Goal: Find specific page/section: Find specific page/section

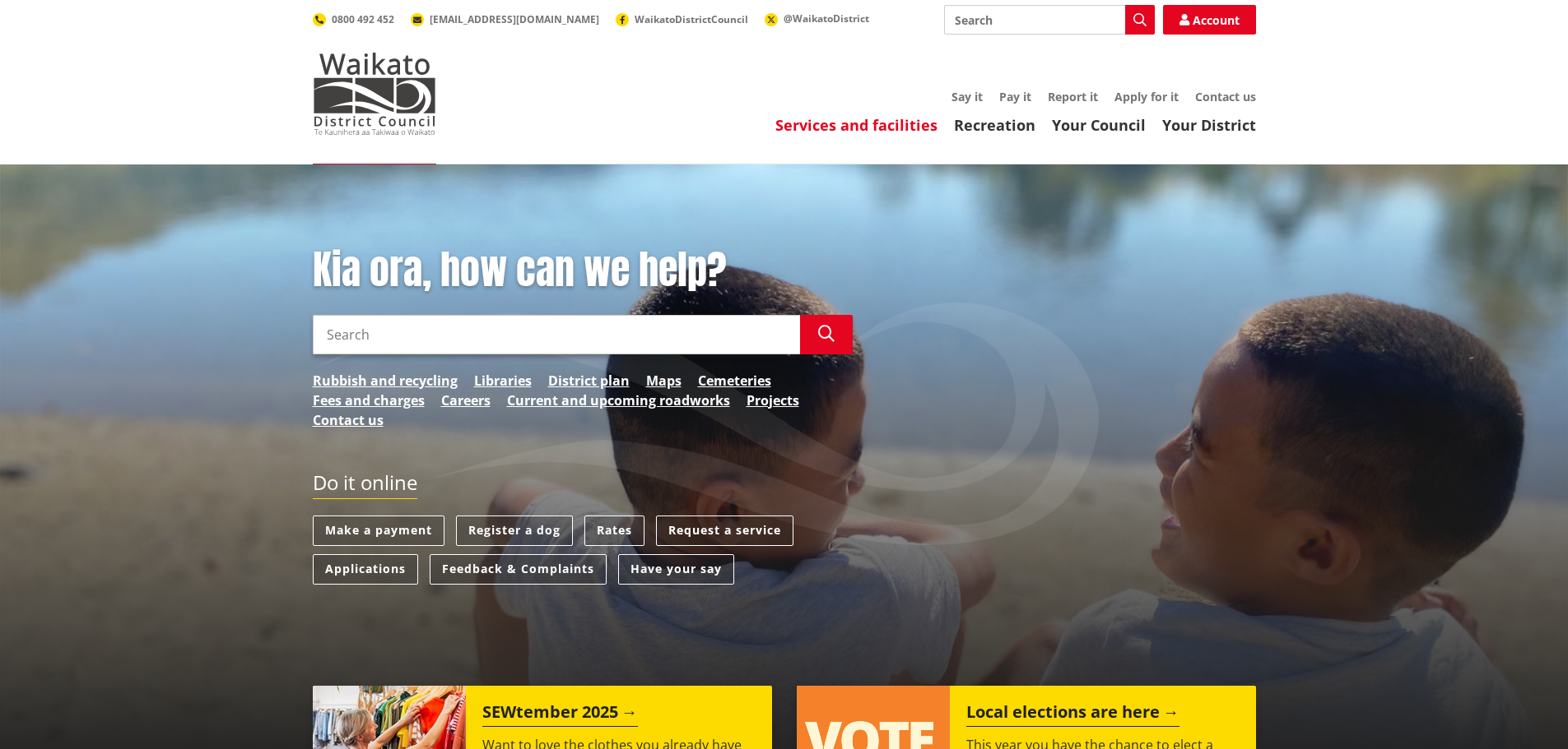
click at [889, 127] on link "Services and facilities" at bounding box center [856, 125] width 162 height 20
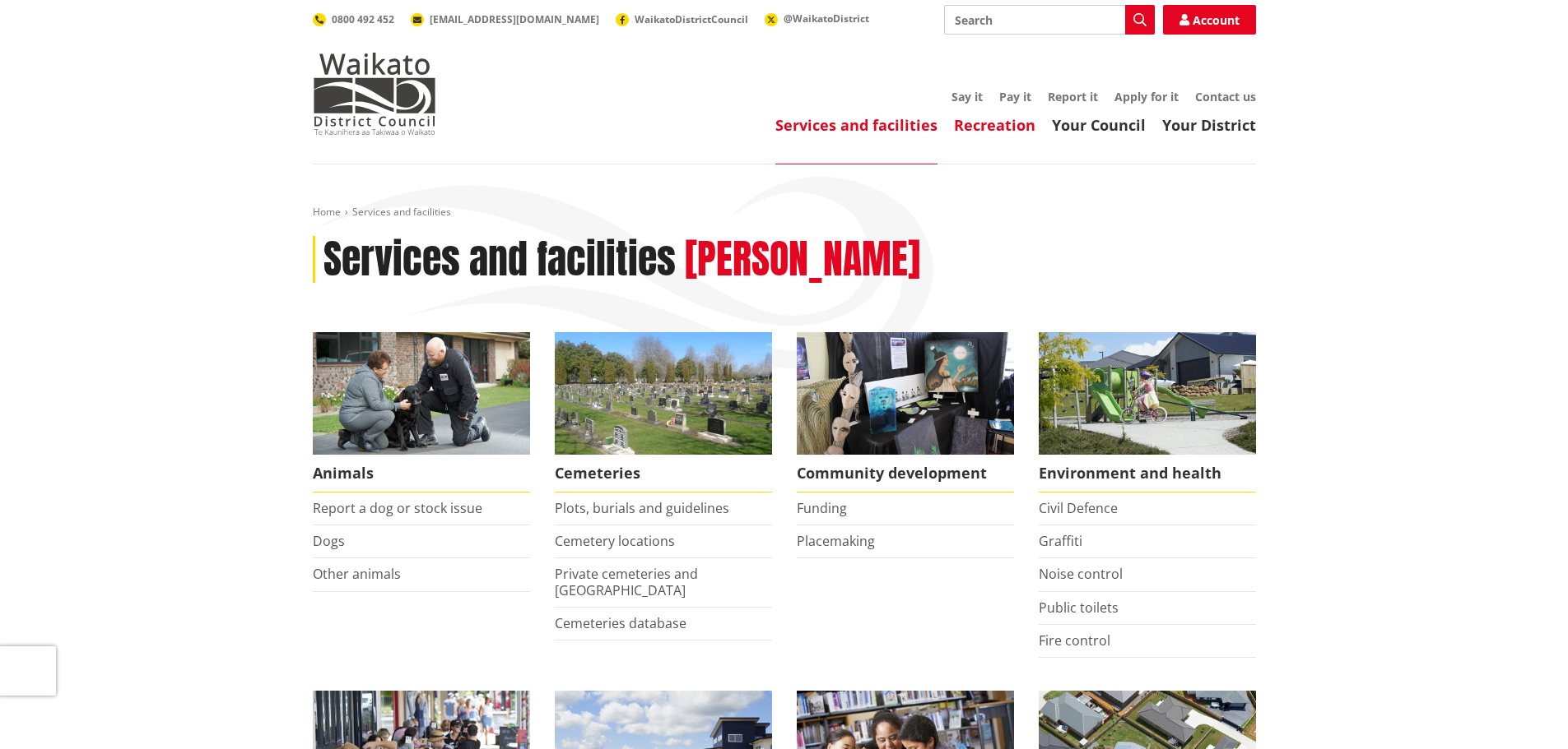
click at [993, 125] on link "Recreation" at bounding box center [995, 125] width 81 height 20
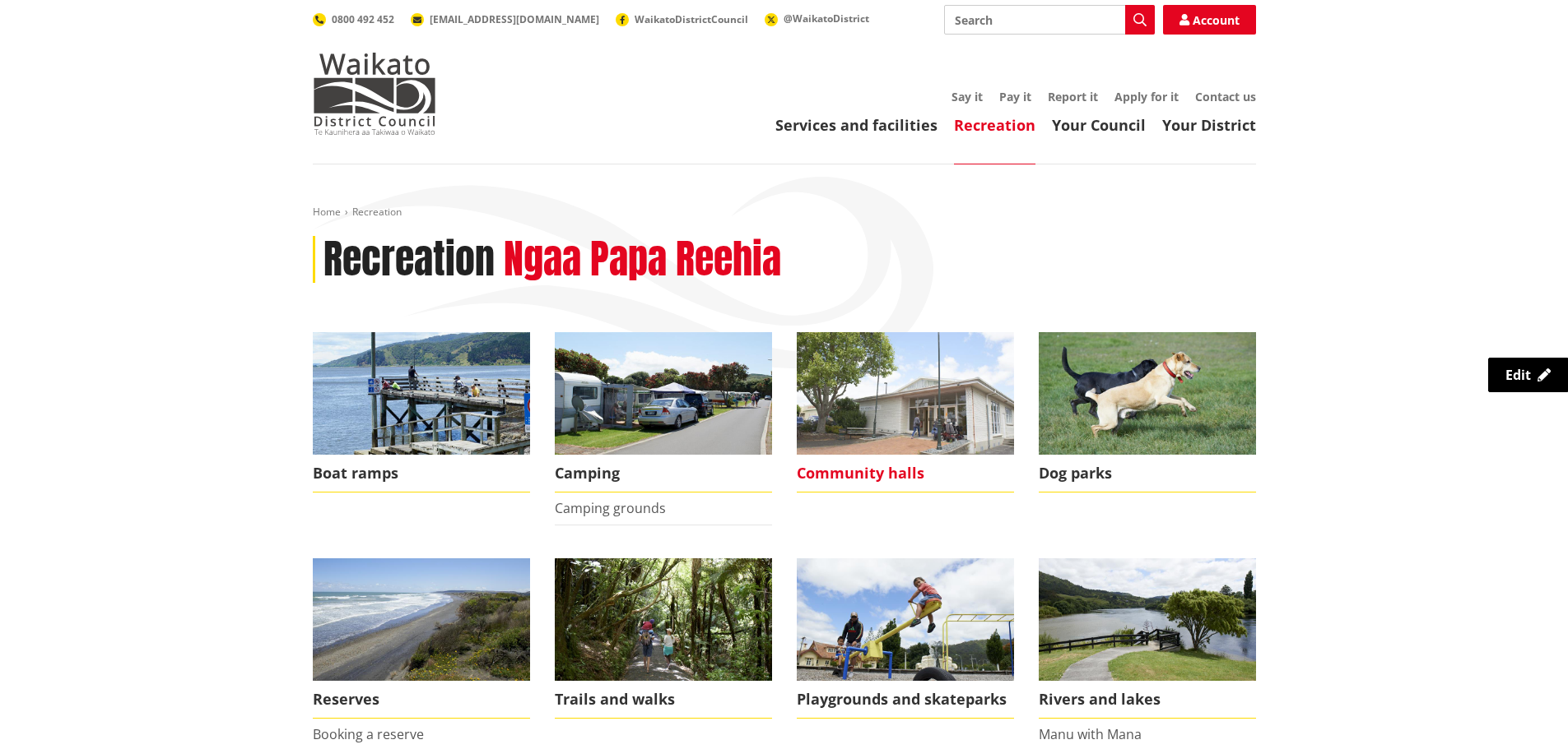
drag, startPoint x: 854, startPoint y: 475, endPoint x: 861, endPoint y: 471, distance: 8.1
click at [854, 475] on span "Community halls" at bounding box center [905, 474] width 218 height 38
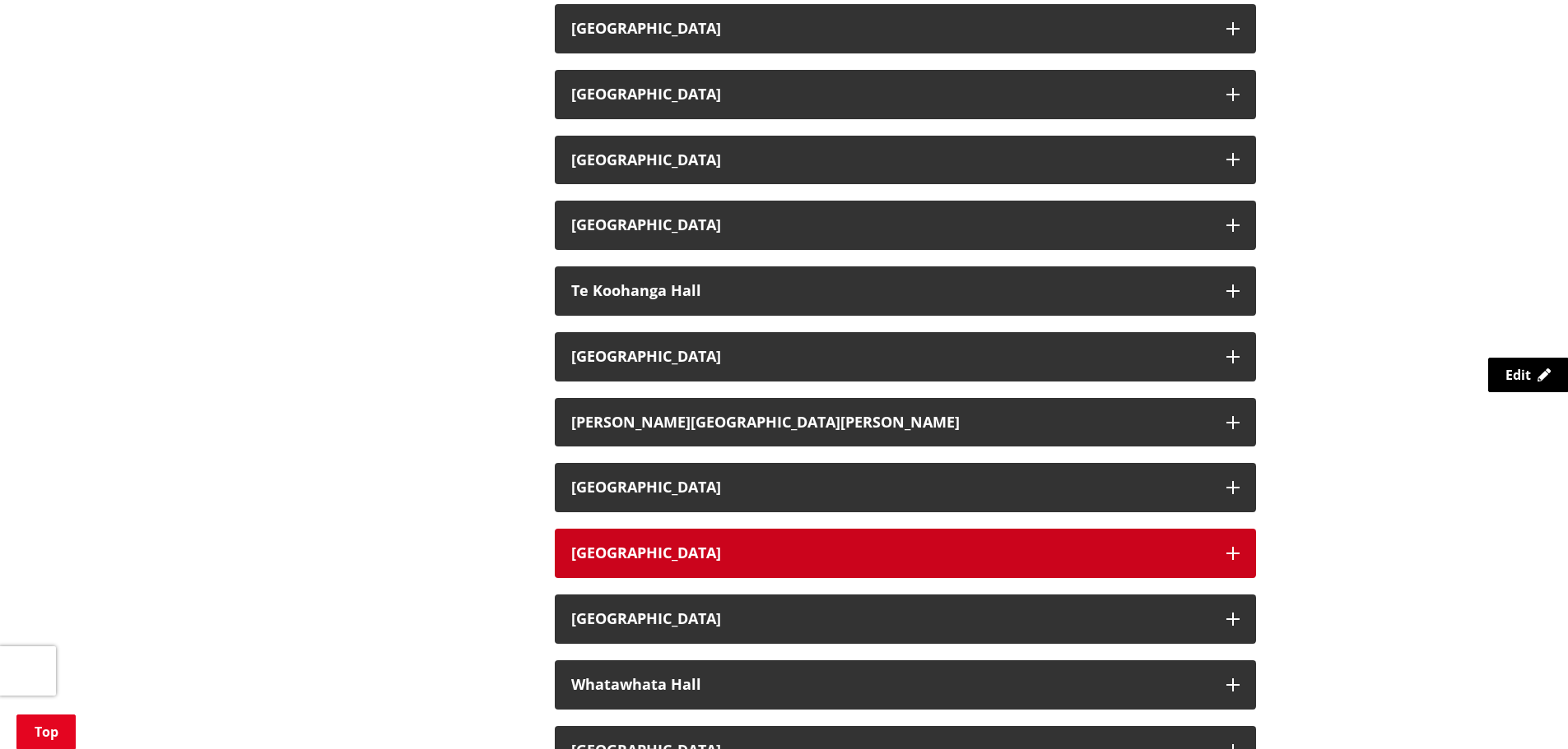
scroll to position [2550, 0]
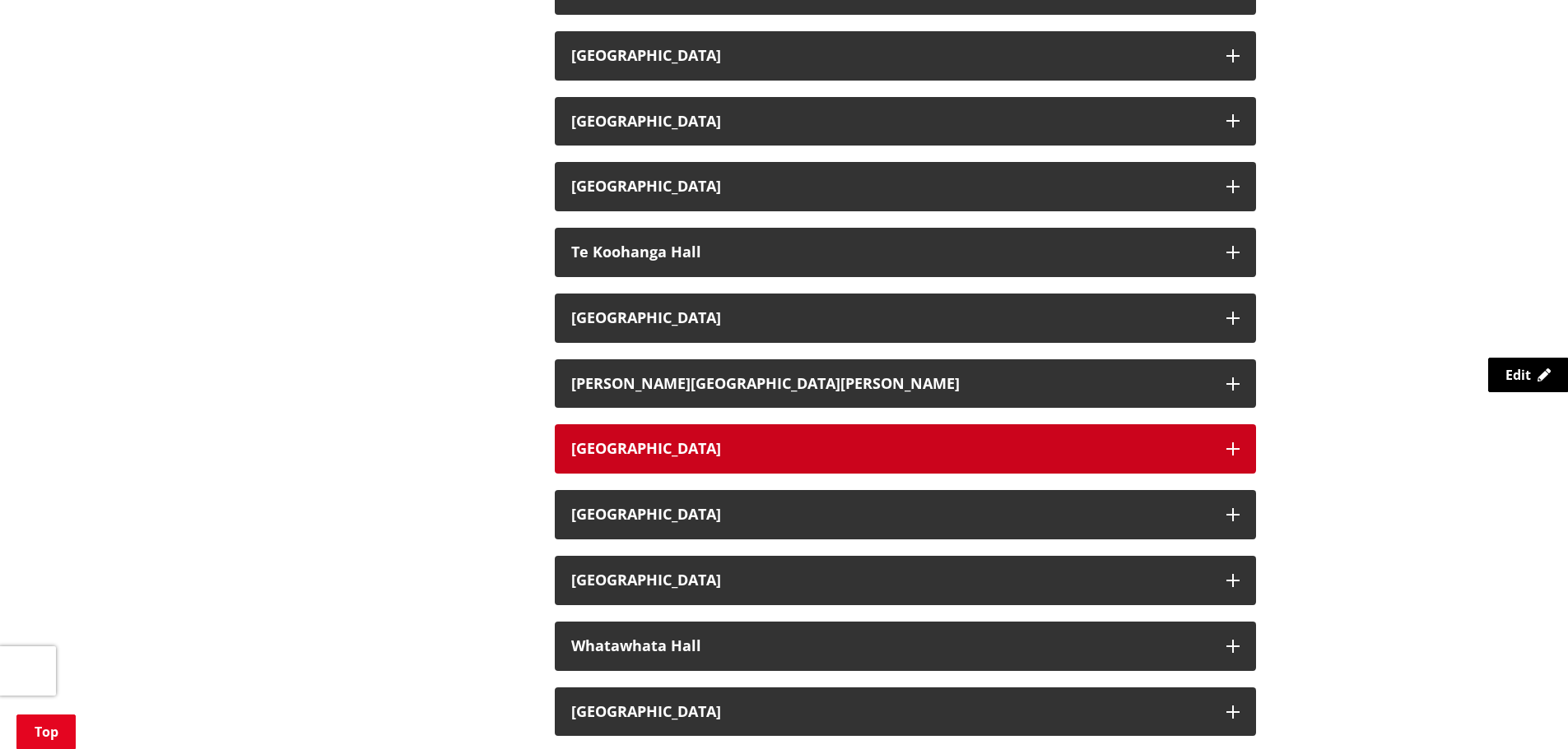
click at [650, 441] on h3 "Tuakau Memorial Hall" at bounding box center [890, 449] width 639 height 17
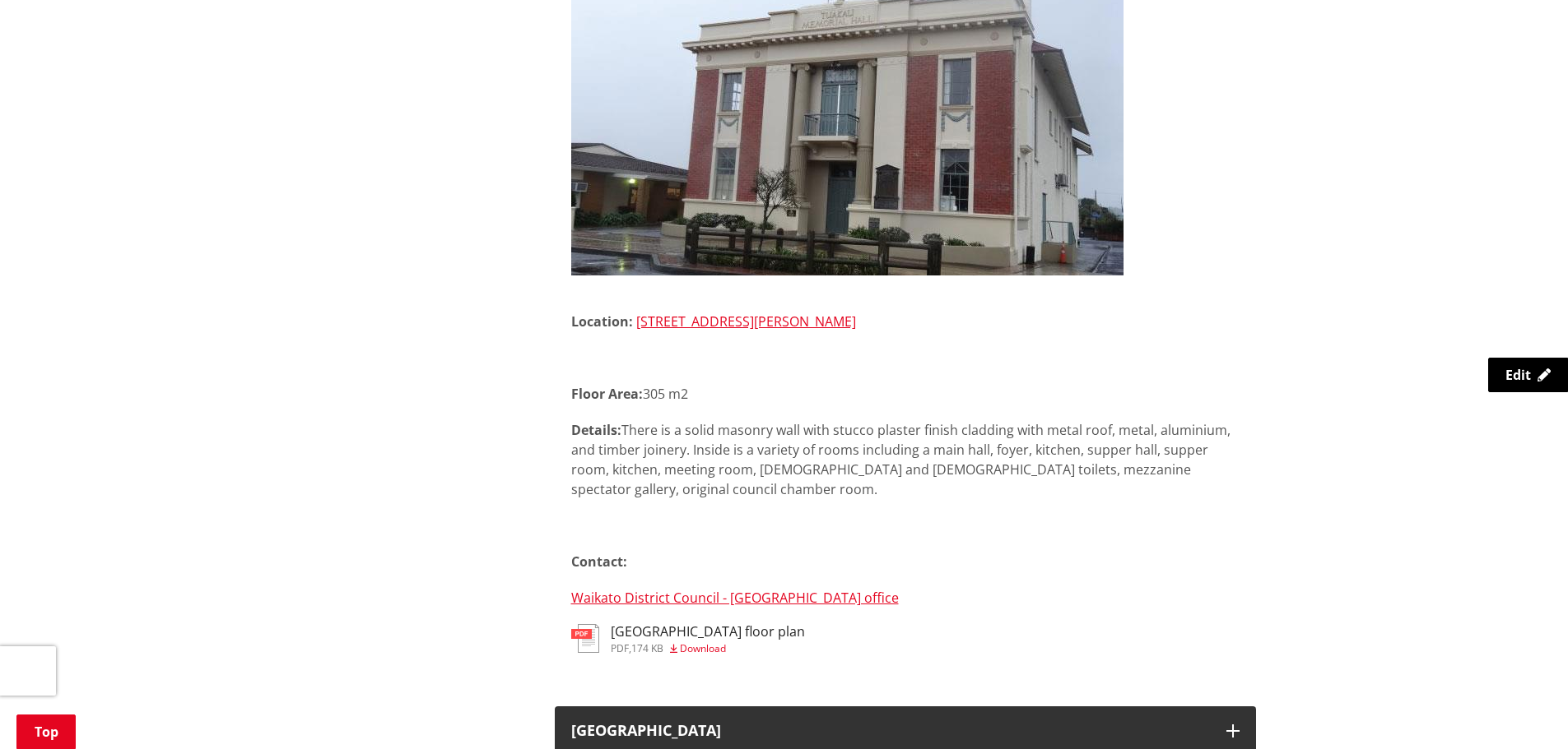
scroll to position [3209, 0]
